Goal: Task Accomplishment & Management: Complete application form

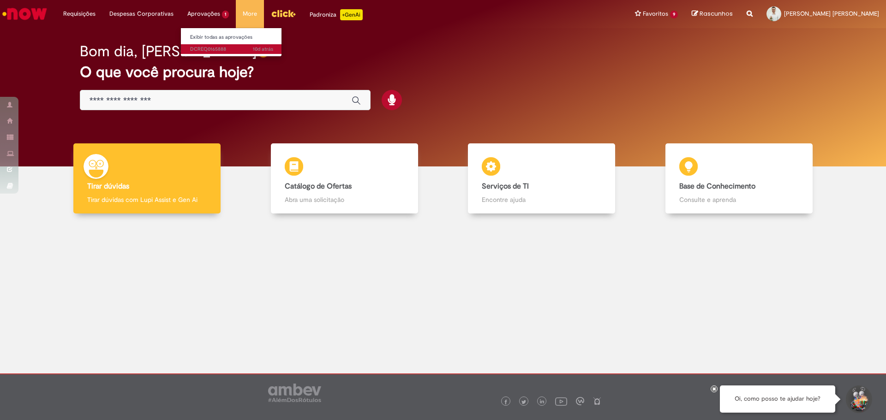
click at [219, 50] on span "10d atrás 10 dias atrás DCREQ0165888" at bounding box center [231, 49] width 83 height 7
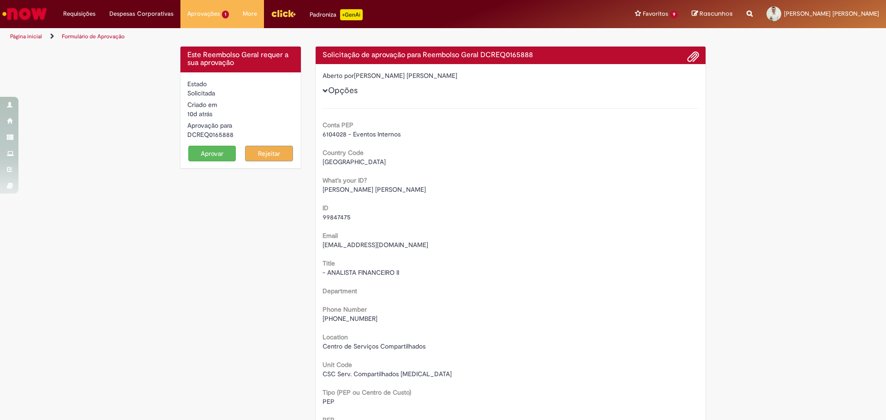
scroll to position [223, 0]
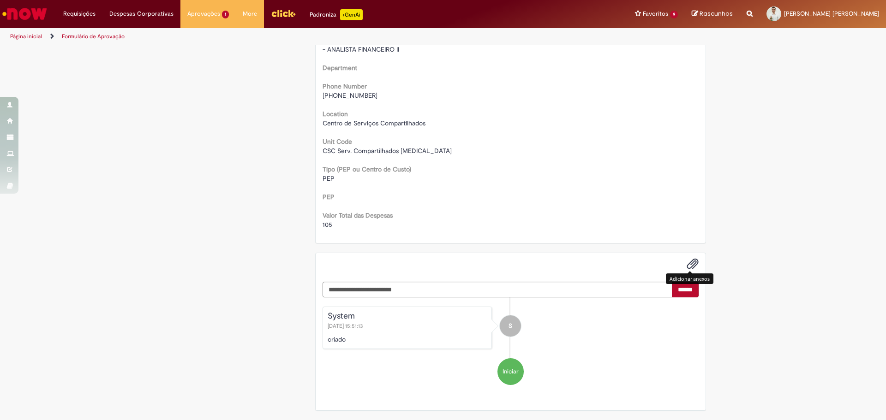
click at [689, 263] on span "Adicionar anexos" at bounding box center [692, 264] width 11 height 11
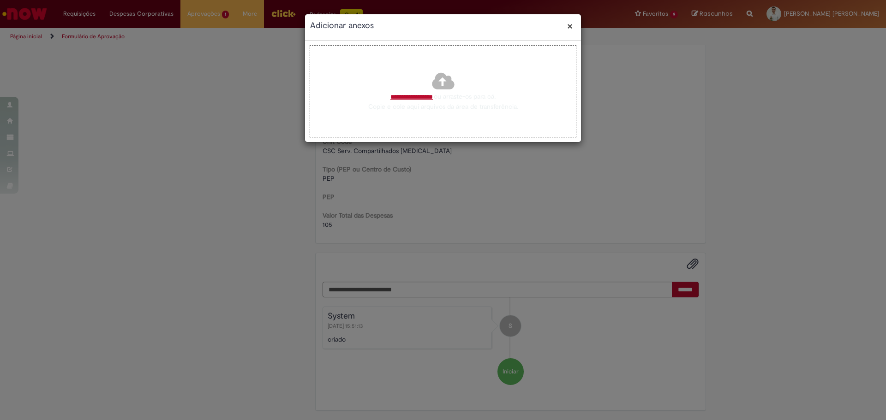
click at [397, 98] on span "**********" at bounding box center [411, 97] width 42 height 6
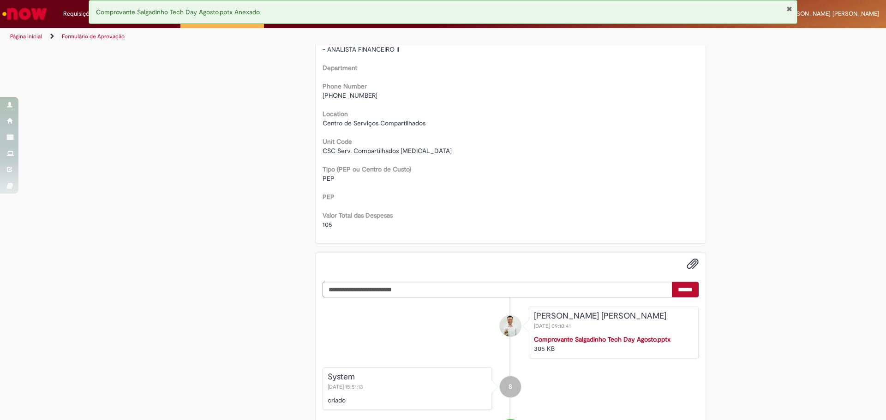
scroll to position [0, 0]
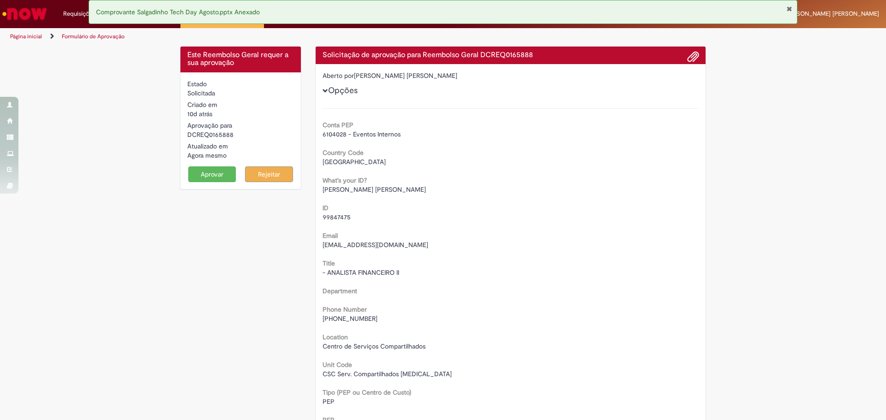
click at [212, 169] on button "Aprovar" at bounding box center [212, 175] width 48 height 16
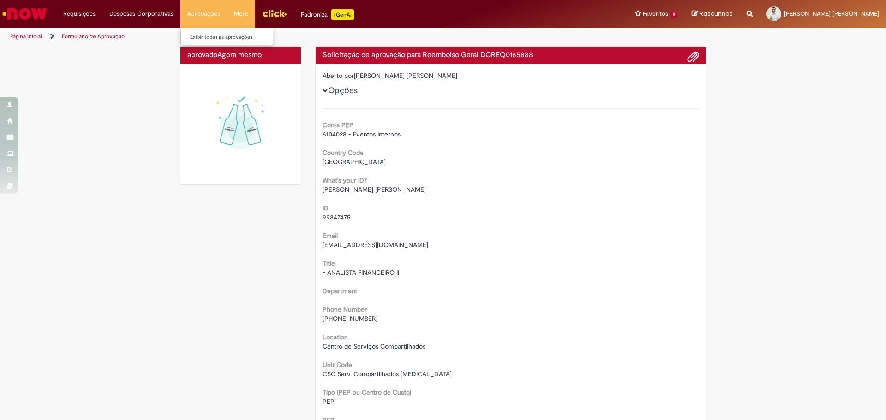
click at [208, 17] on li "Aprovações Exibir todas as aprovações" at bounding box center [203, 14] width 47 height 28
click at [39, 40] on li "Página inicial" at bounding box center [32, 36] width 51 height 17
click at [27, 33] on link "Página inicial" at bounding box center [26, 36] width 32 height 7
